Goal: Task Accomplishment & Management: Use online tool/utility

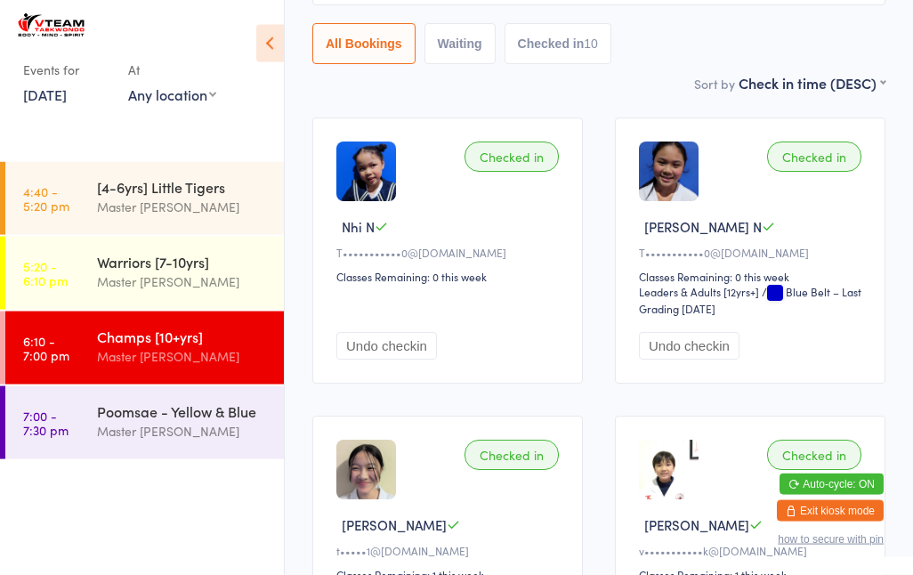
scroll to position [195, 0]
click at [140, 416] on div "Poomsae - Yellow & Blue" at bounding box center [183, 411] width 172 height 20
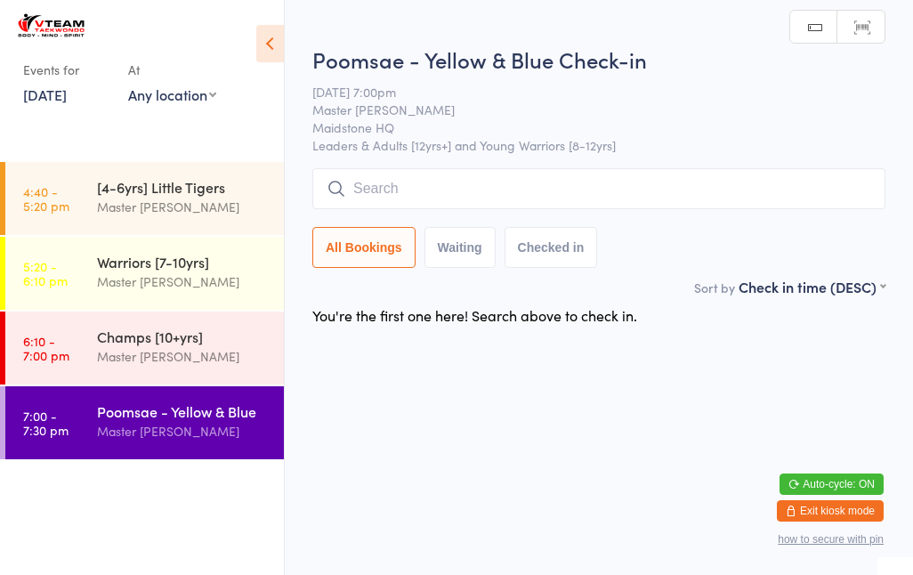
click at [60, 361] on time "6:10 - 7:00 pm" at bounding box center [46, 348] width 46 height 28
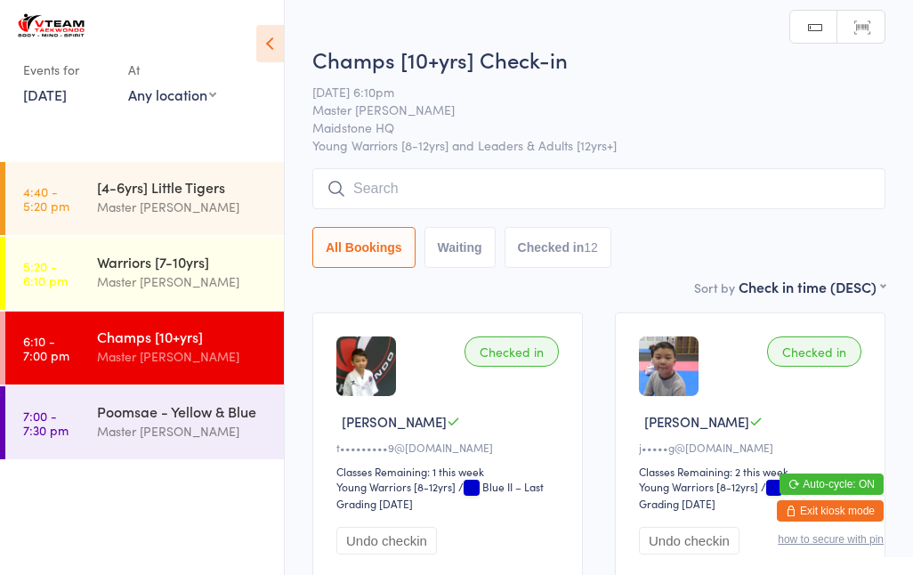
click at [515, 186] on input "search" at bounding box center [598, 188] width 573 height 41
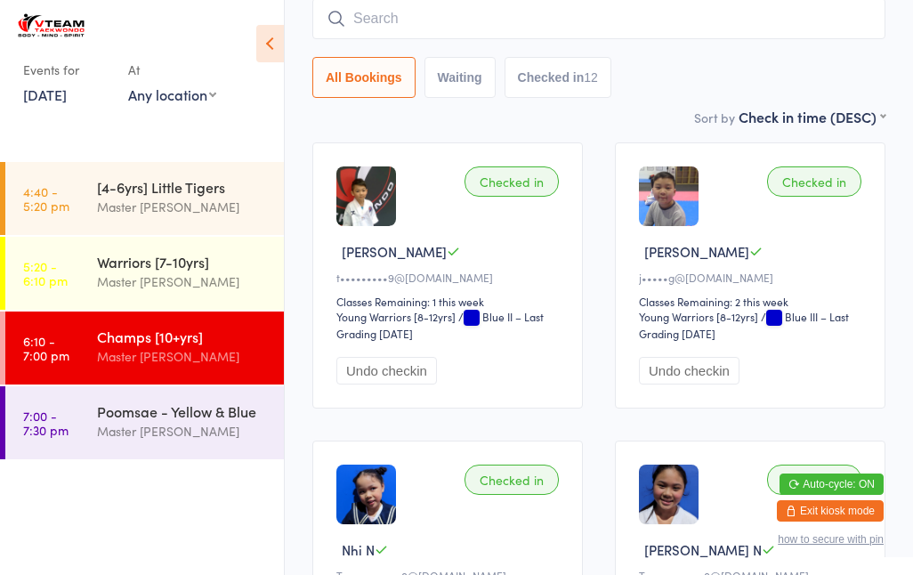
click at [611, 23] on input "search" at bounding box center [598, 18] width 573 height 41
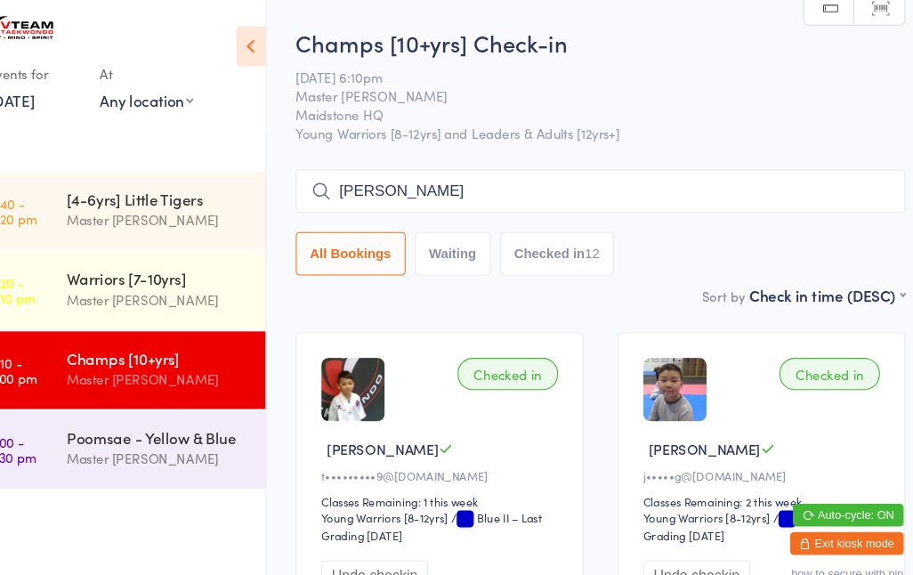
type input "[PERSON_NAME]"
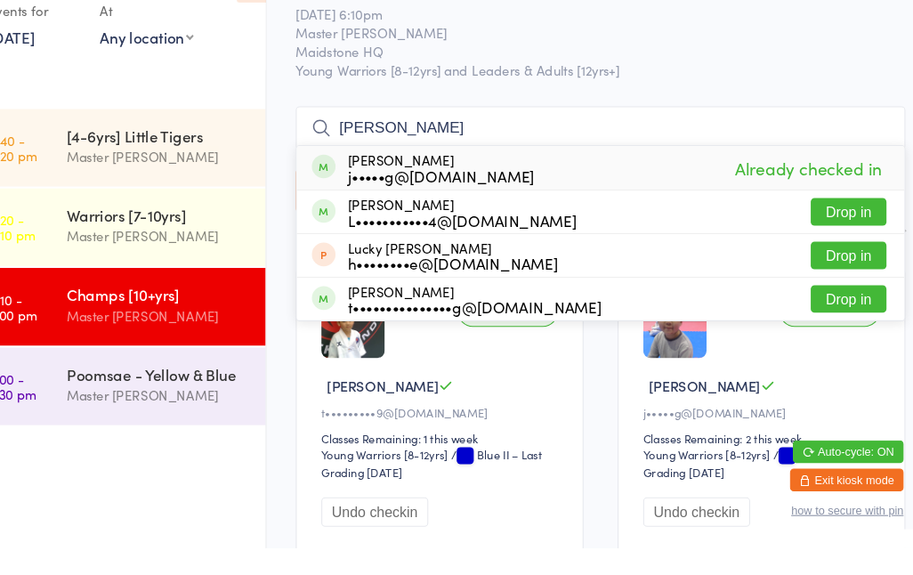
click at [327, 203] on div "[PERSON_NAME] j•••••g@[DOMAIN_NAME]" at bounding box center [431, 217] width 209 height 28
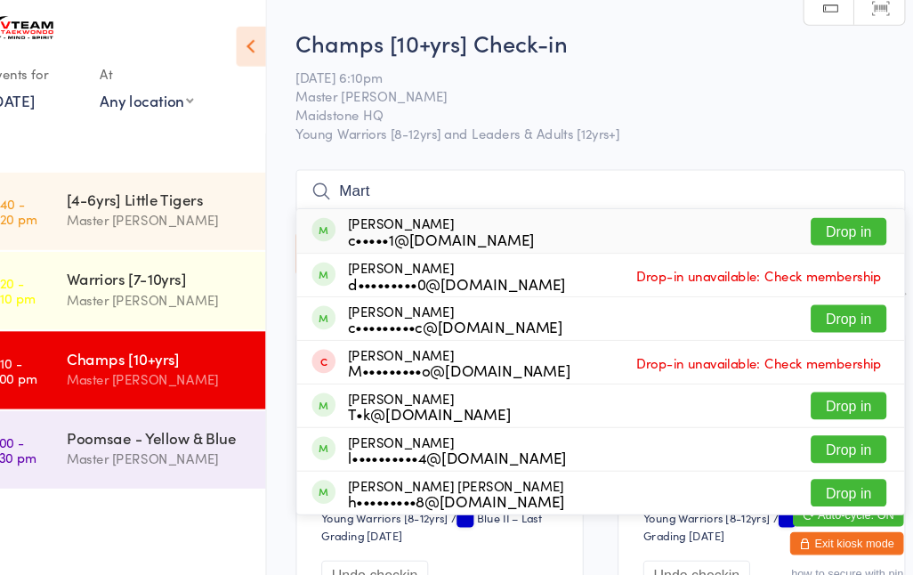
type input "Mart"
click at [796, 215] on button "Drop in" at bounding box center [831, 218] width 71 height 26
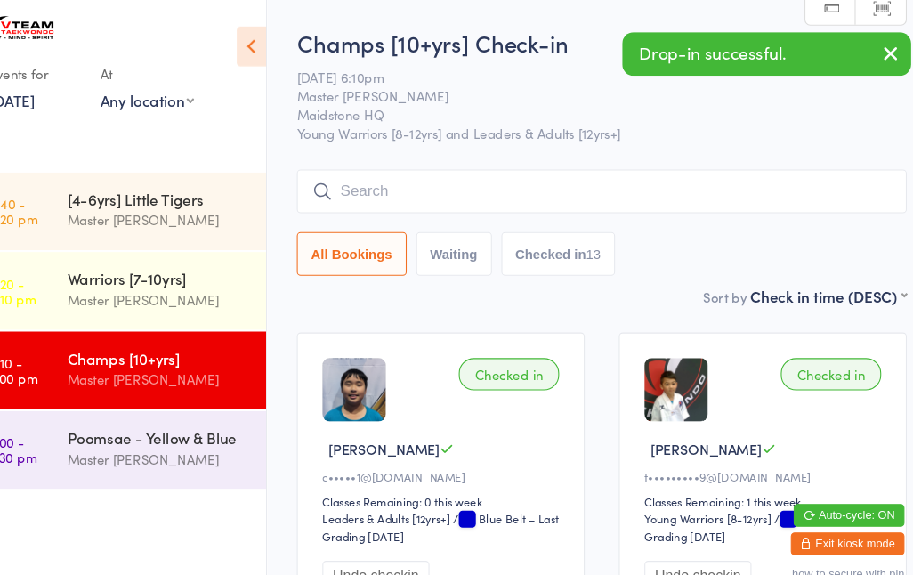
click at [462, 170] on input "search" at bounding box center [598, 179] width 573 height 41
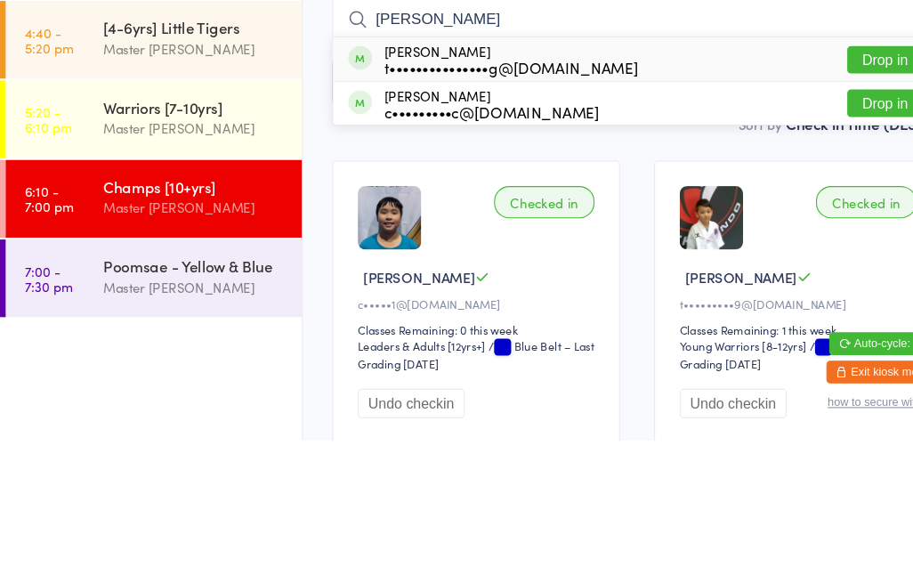
type input "[PERSON_NAME]"
click at [824, 205] on button "Drop in" at bounding box center [831, 218] width 71 height 26
